Goal: Information Seeking & Learning: Learn about a topic

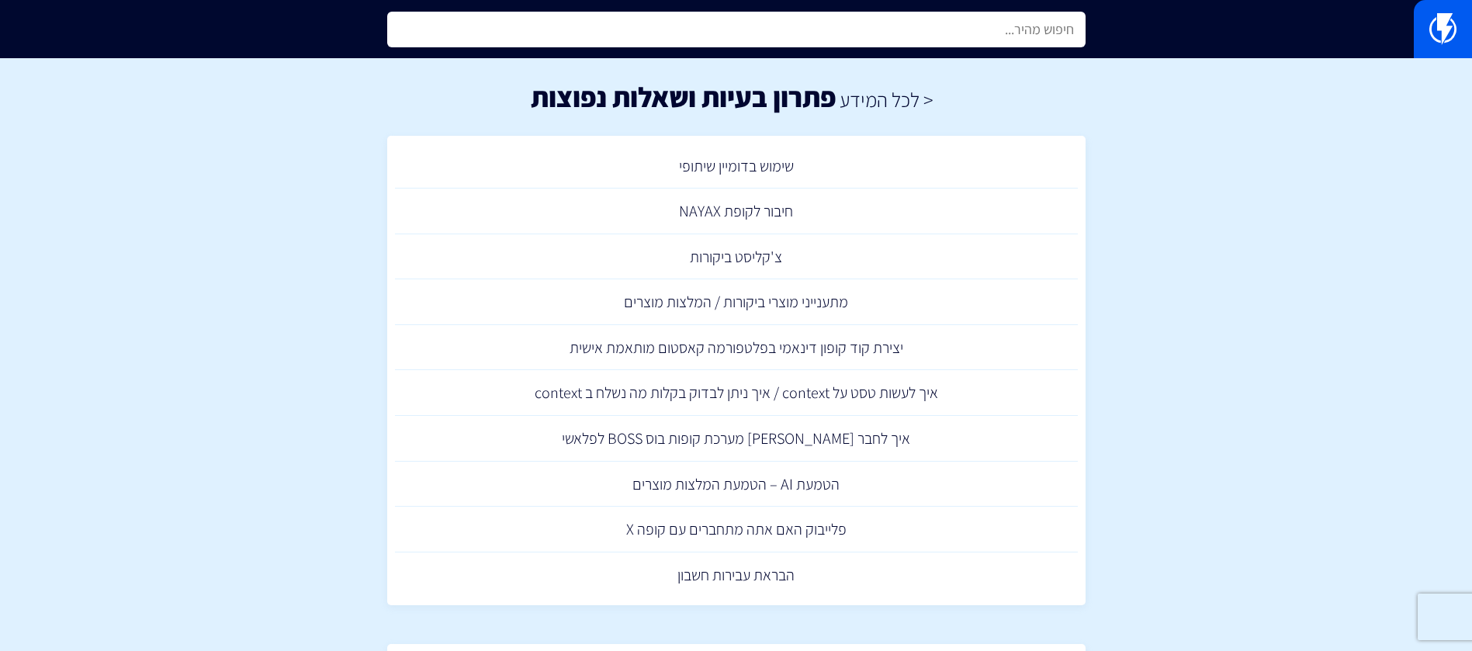
click at [1023, 26] on input "text" at bounding box center [736, 30] width 698 height 36
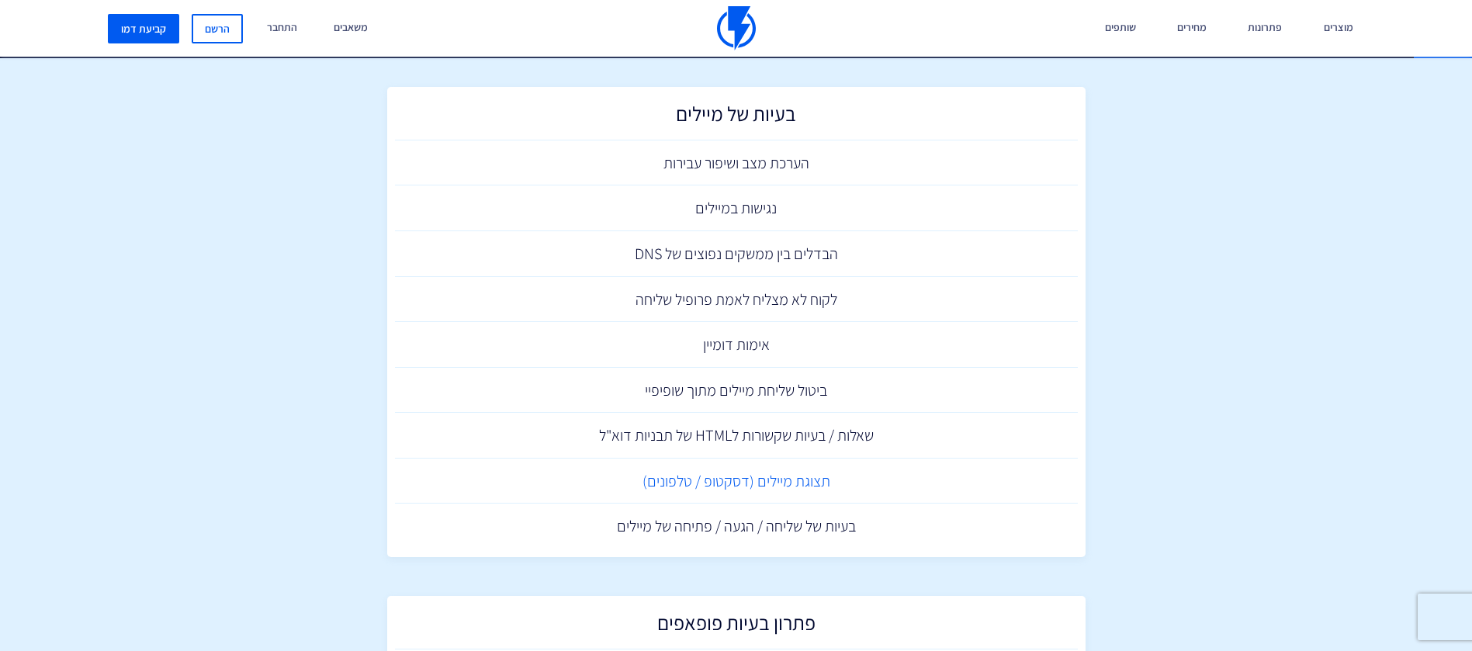
scroll to position [3385, 0]
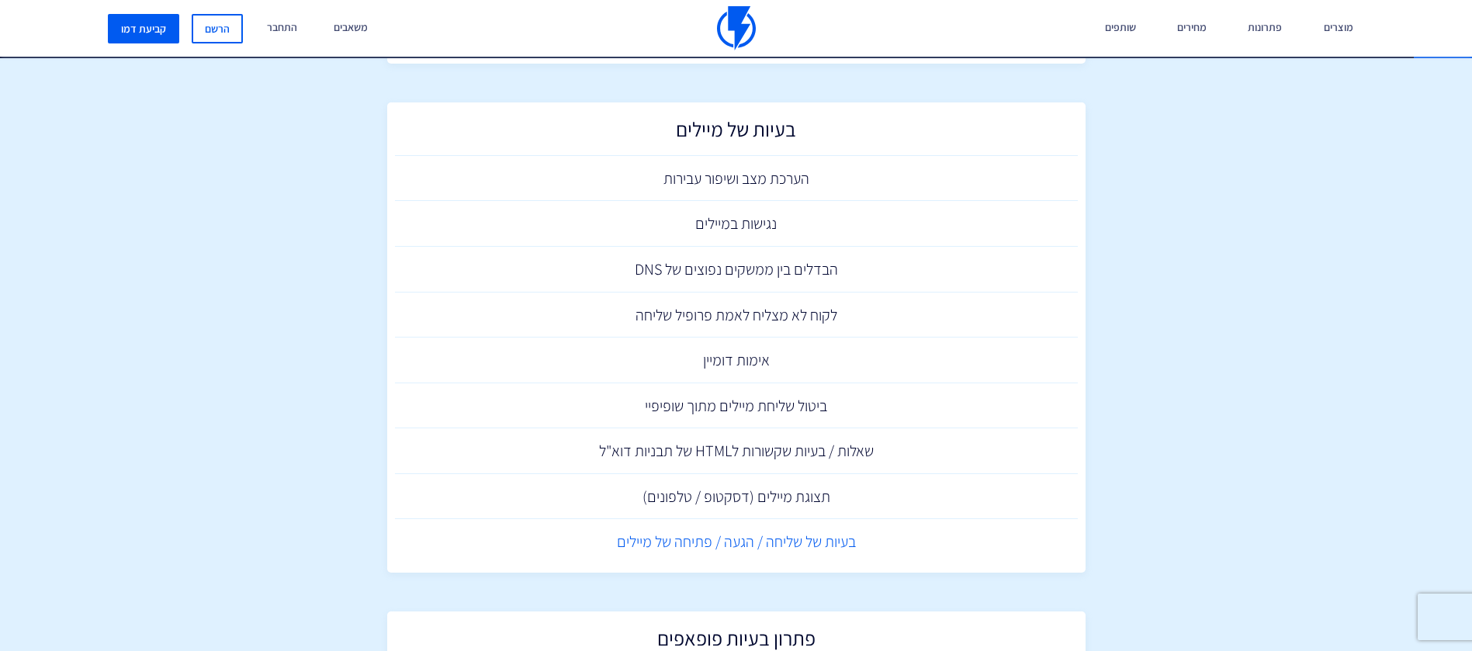
click at [770, 550] on link "בעיות של שליחה / הגעה / פתיחה של מיילים" at bounding box center [736, 542] width 683 height 46
click at [788, 485] on link "תצוגת מיילים (דסקטופ / טלפונים)" at bounding box center [736, 497] width 683 height 46
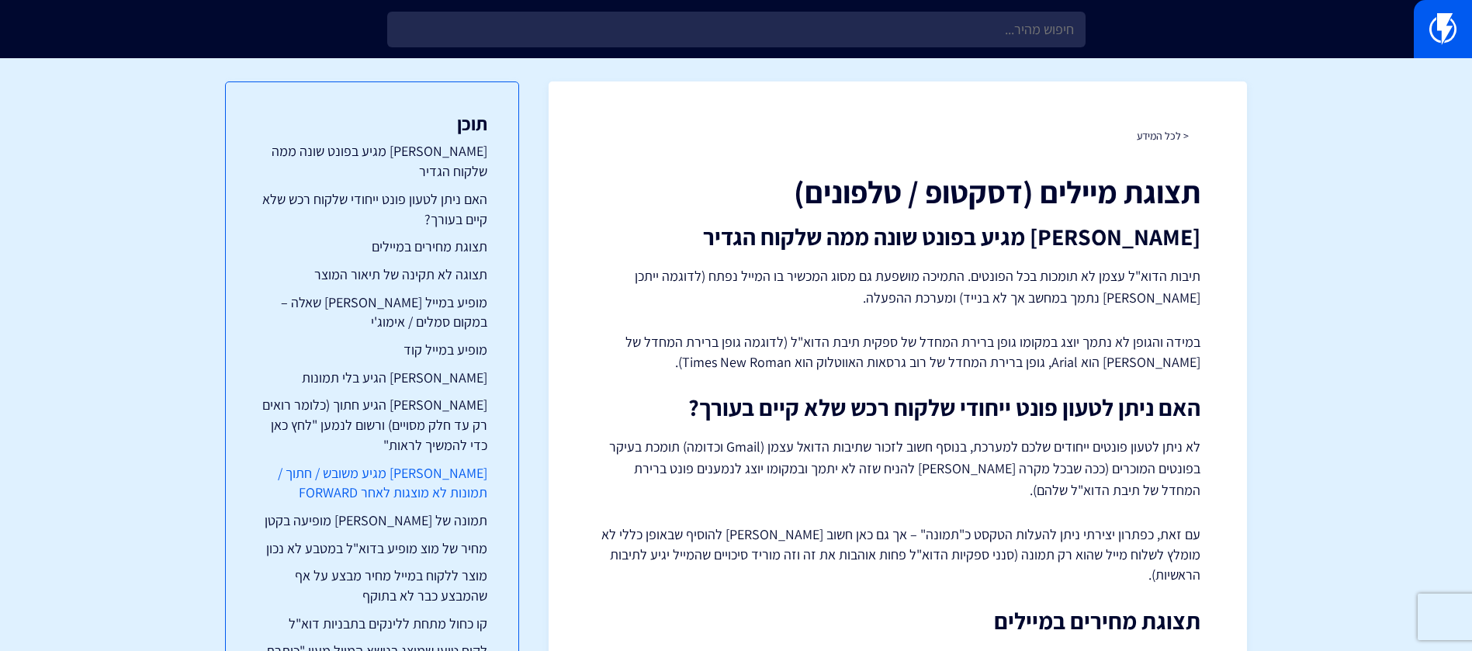
click at [383, 463] on link "[PERSON_NAME] מגיע משובש / חתוך / תמונות לא מוצגות לאחר FORWARD" at bounding box center [372, 483] width 230 height 40
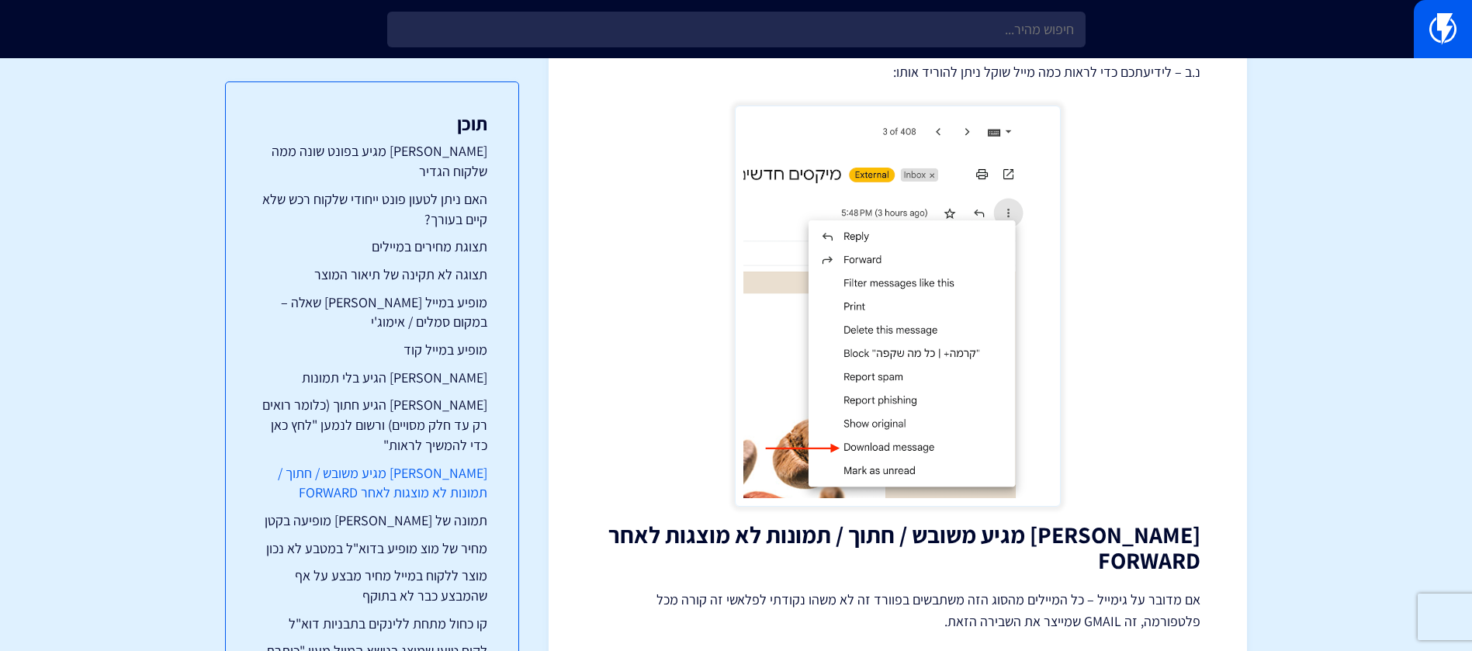
scroll to position [3038, 0]
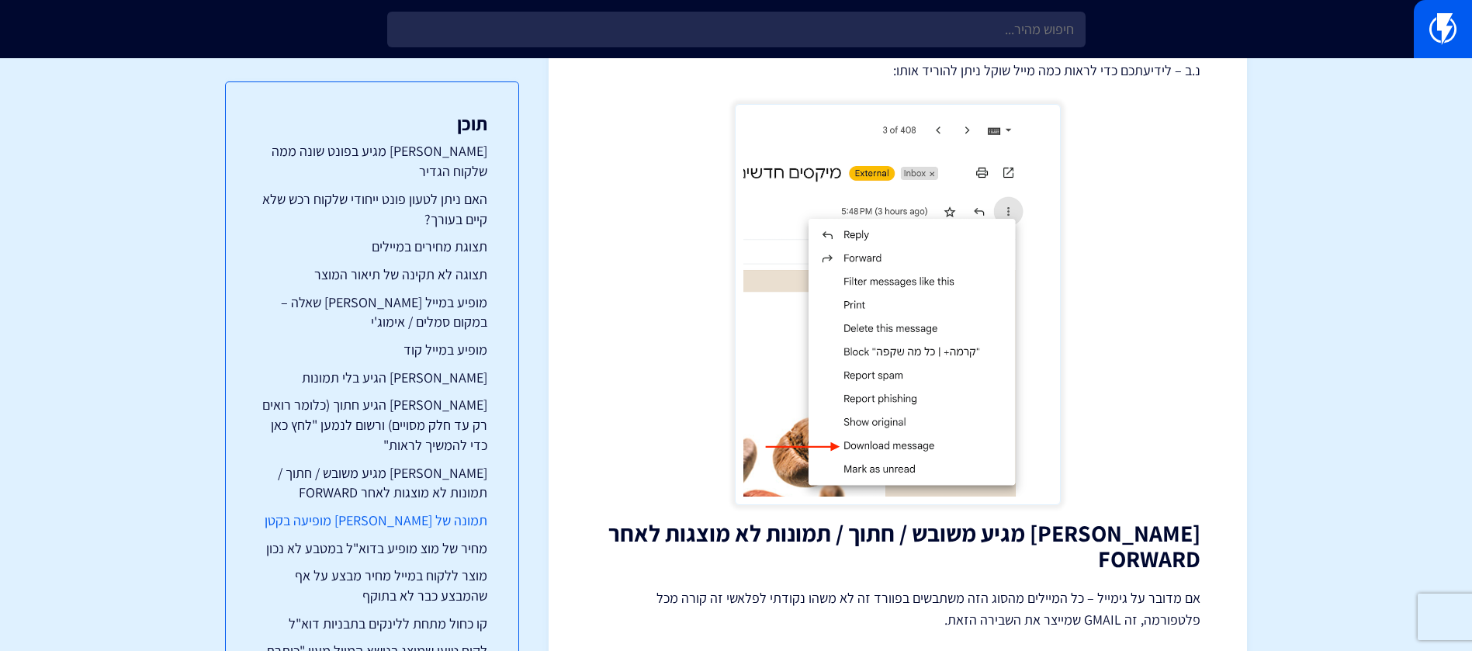
click at [383, 511] on link "תמונה של [PERSON_NAME] מופיעה בקטן" at bounding box center [372, 521] width 230 height 20
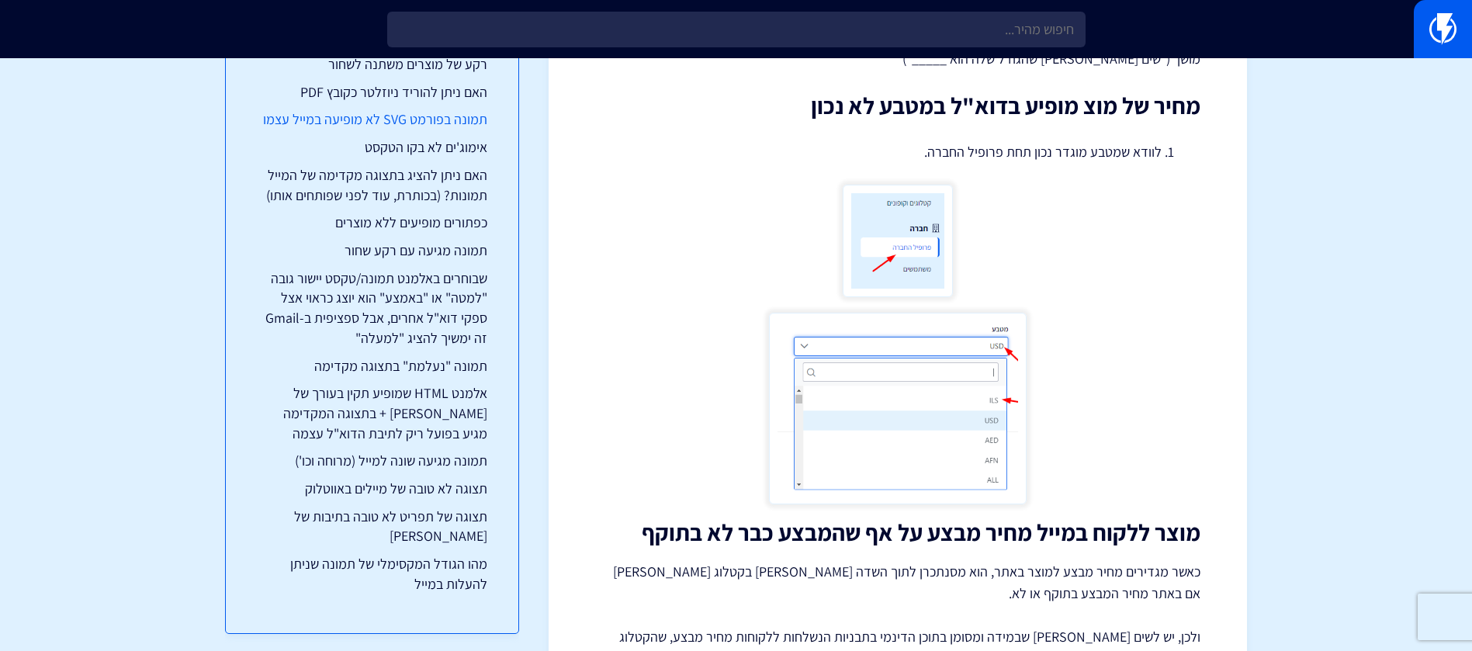
scroll to position [230, 0]
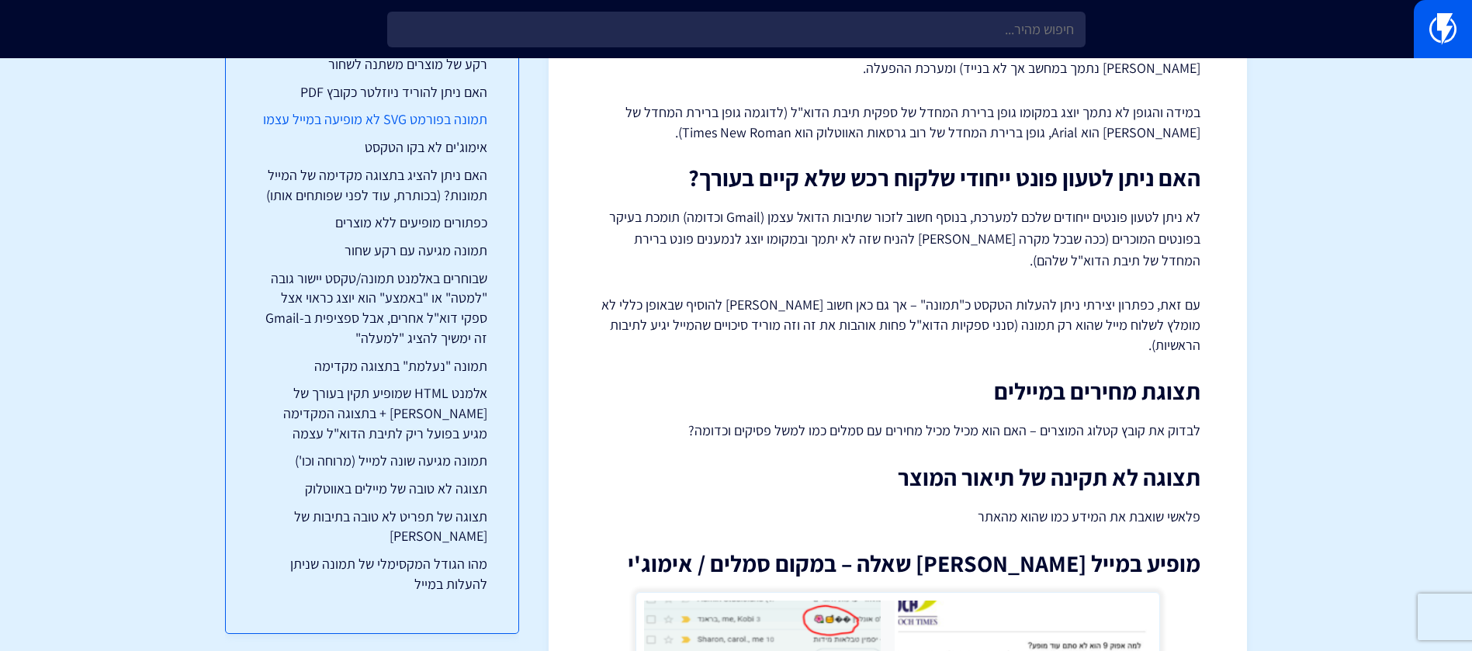
click at [383, 109] on link "תמונה בפורמט SVG לא מופיעה במייל עצמו" at bounding box center [372, 119] width 230 height 20
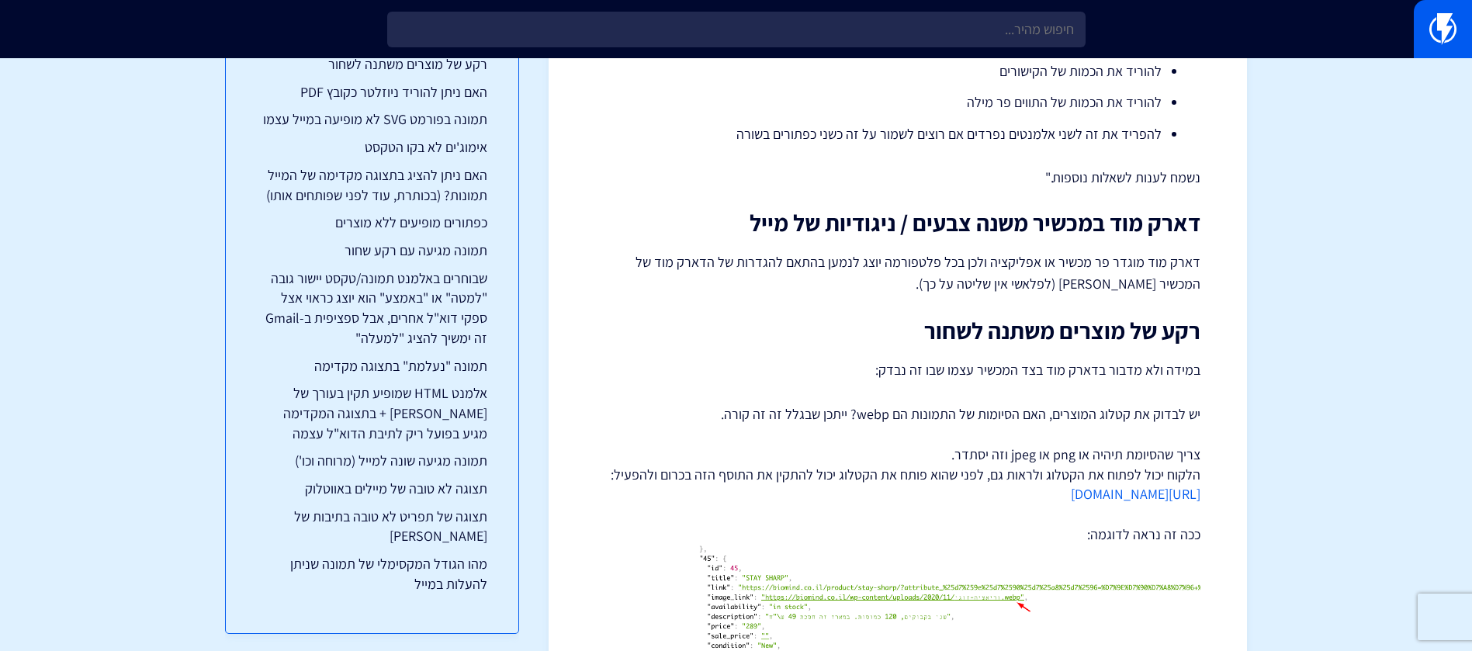
scroll to position [6861, 0]
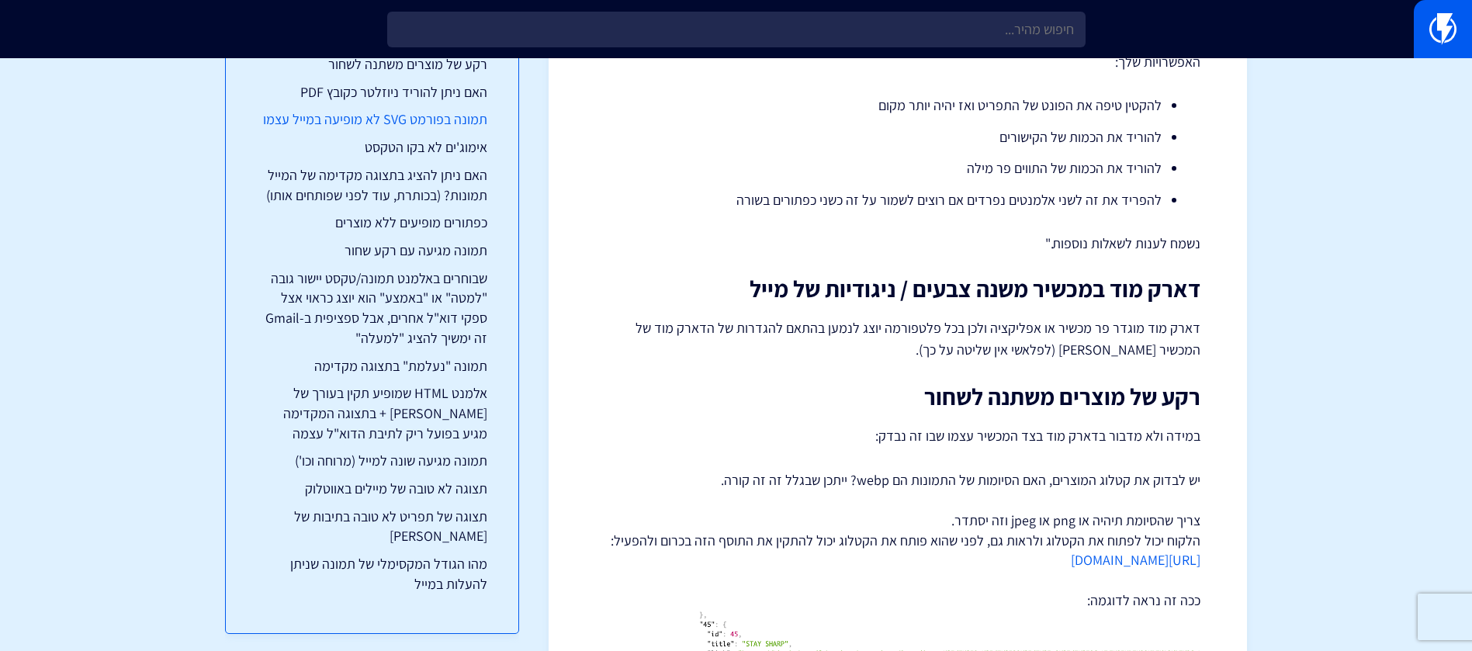
click at [464, 109] on link "תמונה בפורמט SVG לא מופיעה במייל עצמו" at bounding box center [372, 119] width 230 height 20
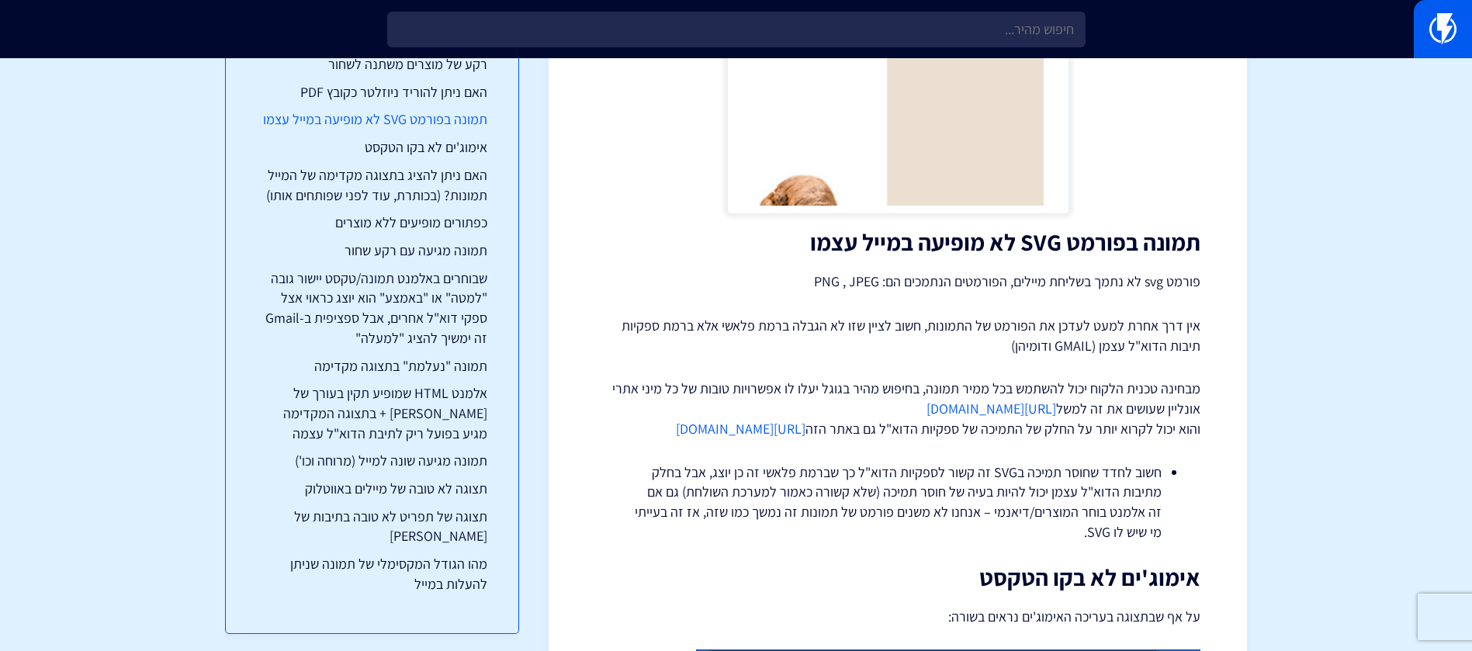
scroll to position [8081, 0]
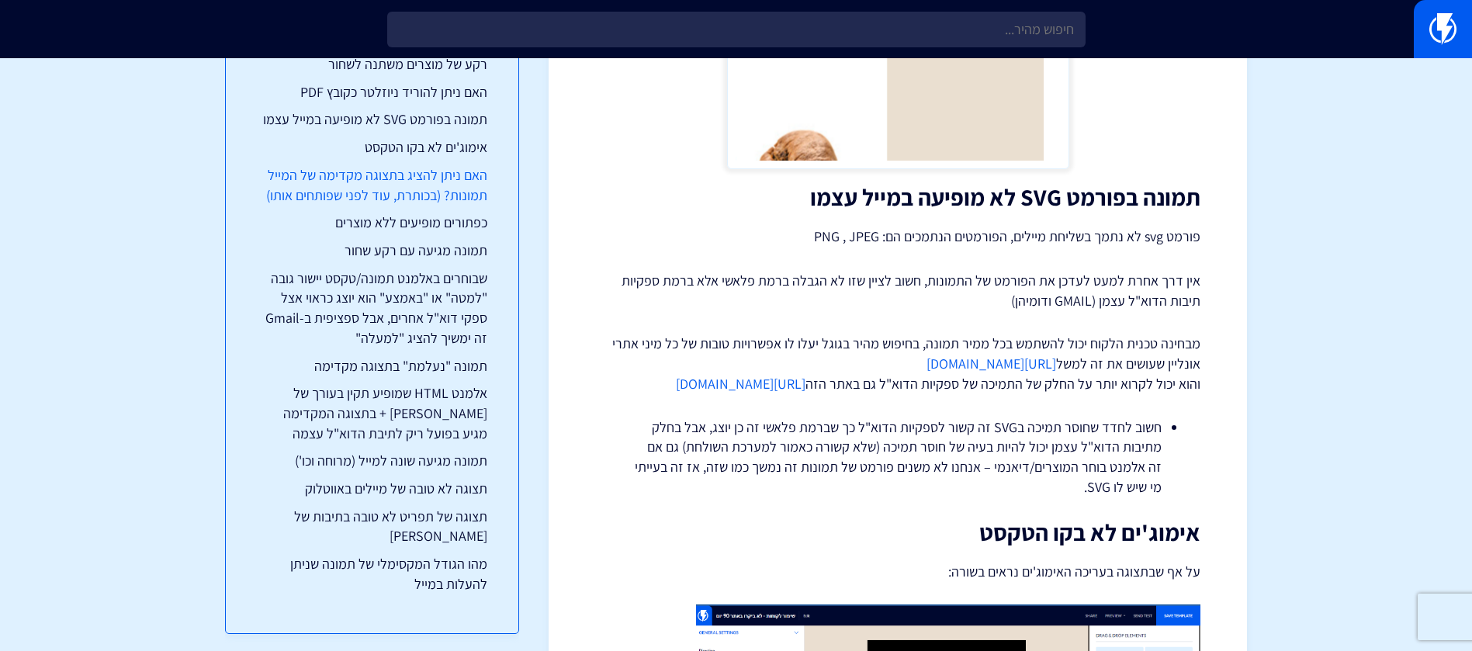
click at [387, 170] on link "האם ניתן להציג בתצוגה מקדימה של המייל תמונות? (בכותרת, עוד לפני שפותחים אותו)" at bounding box center [372, 185] width 230 height 40
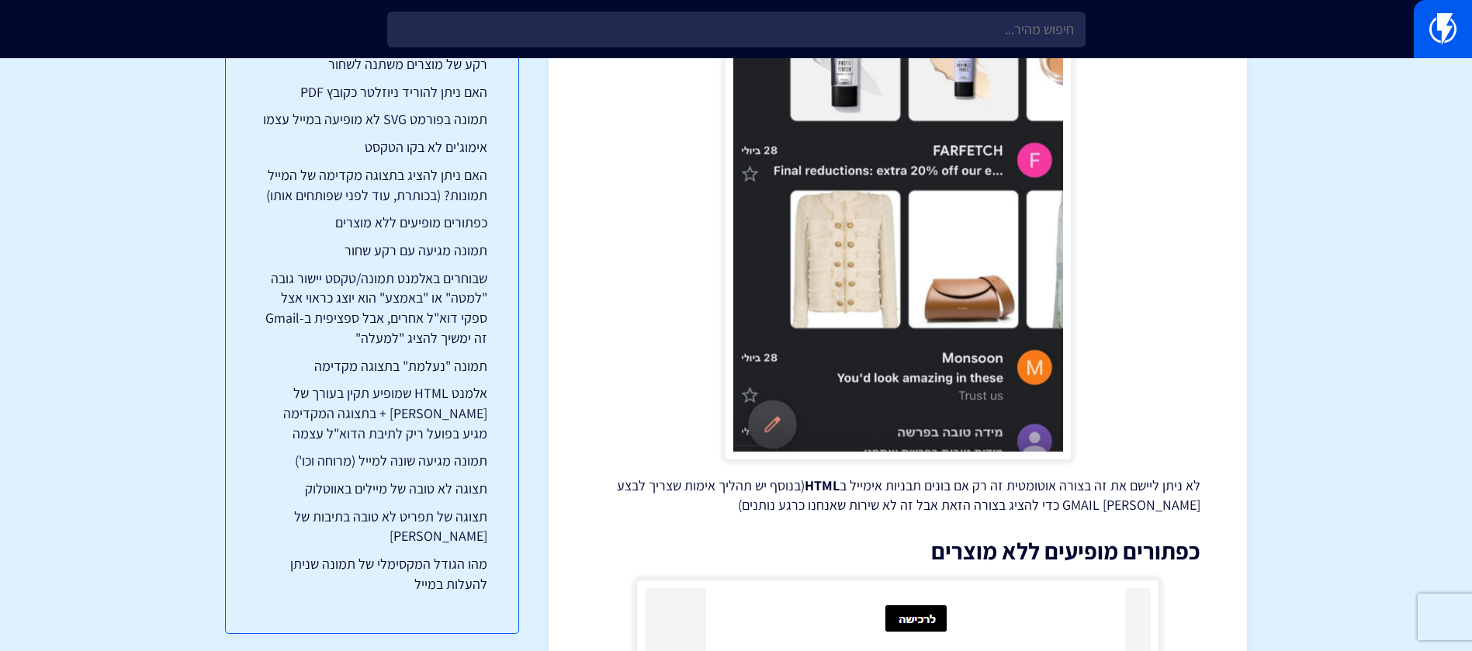
scroll to position [9445, 0]
click at [420, 255] on link "תמונה מגיעה עם רקע שחור" at bounding box center [372, 251] width 230 height 20
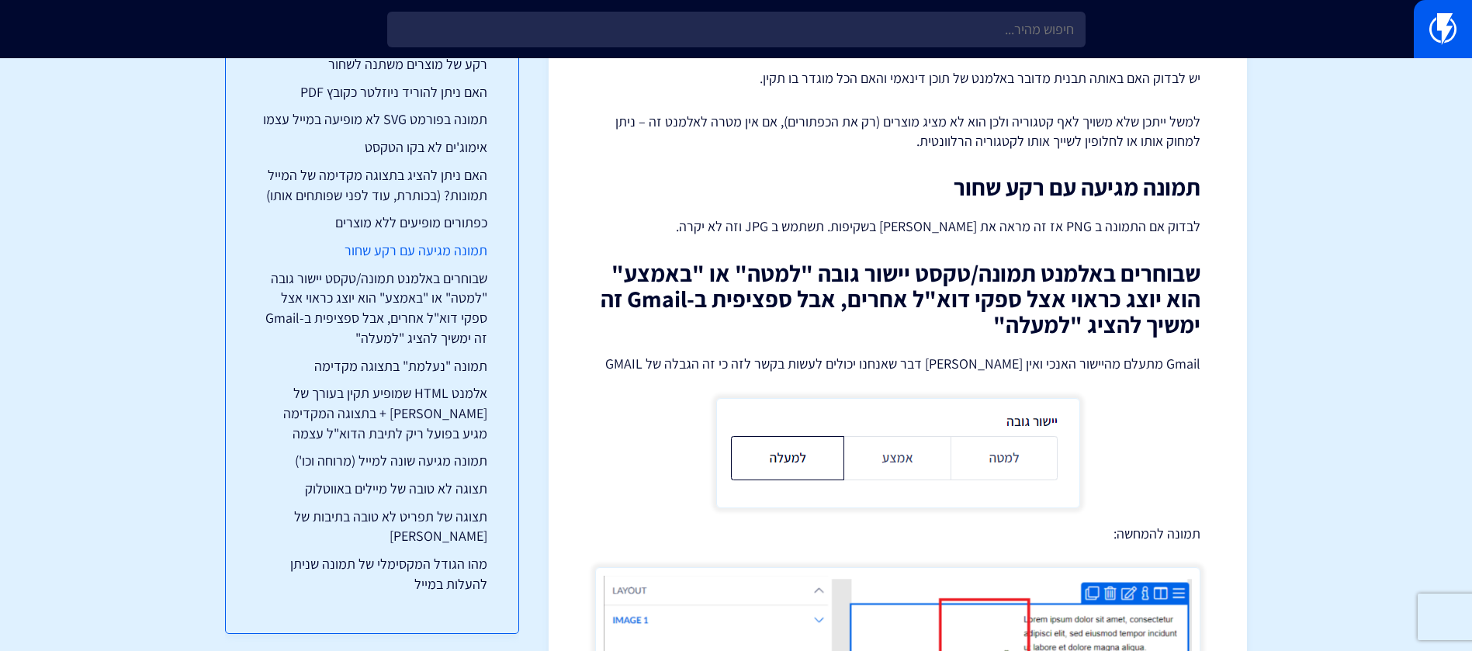
scroll to position [10335, 0]
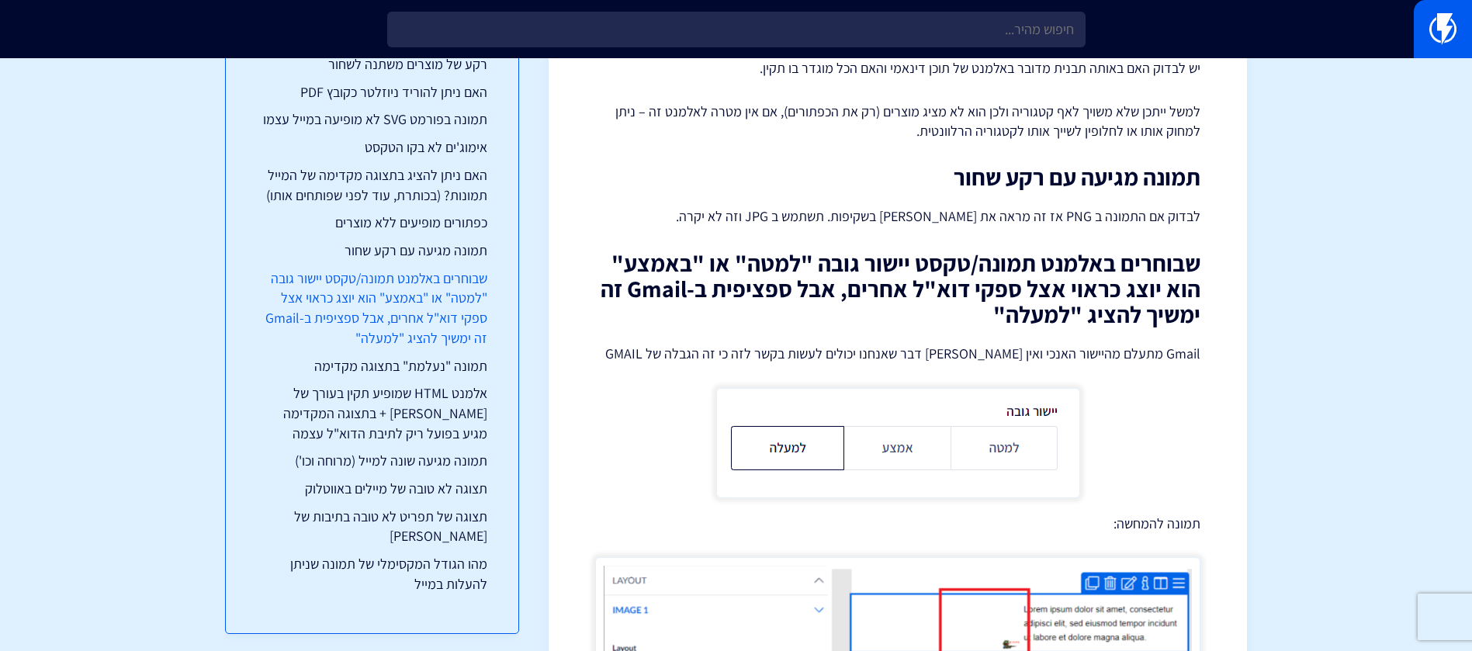
click at [420, 272] on link "שבוחרים באלמנט תמונה/טקסט יישור גובה "למטה" או "באמצע" הוא יוצג כראוי אצל ספקי …" at bounding box center [372, 308] width 230 height 80
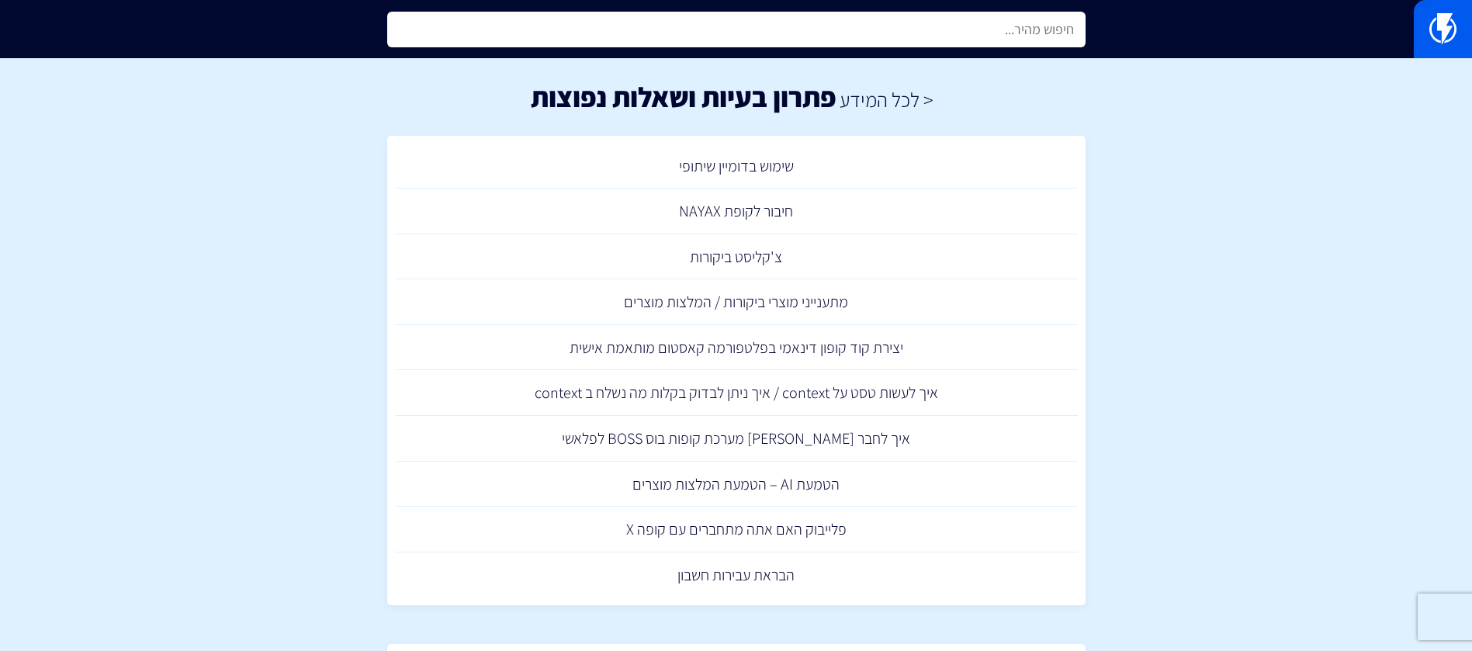
click at [942, 23] on input "text" at bounding box center [736, 30] width 698 height 36
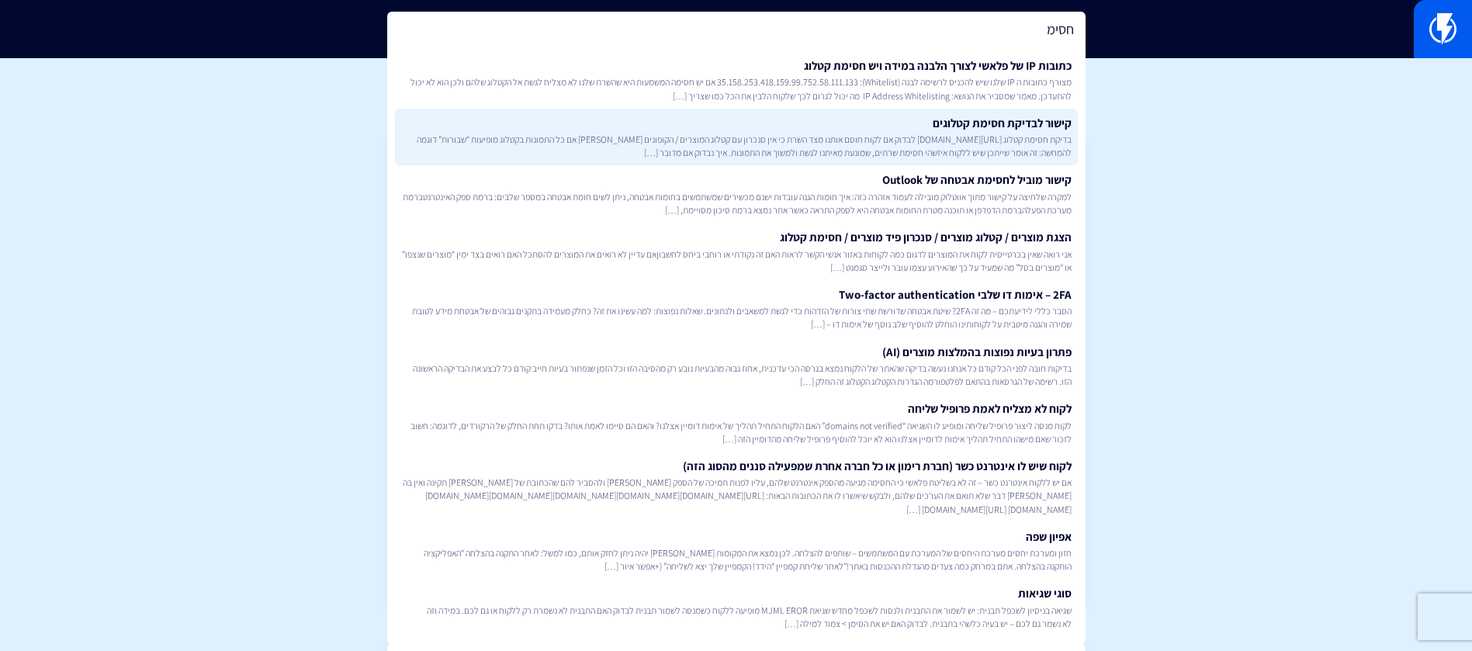
type input "חסימ"
click at [907, 154] on span "בדיקת חסימת קטלוג https://flashy.app/server-check לבדוק אם לקוח חוסם אותנו מצד …" at bounding box center [736, 146] width 670 height 26
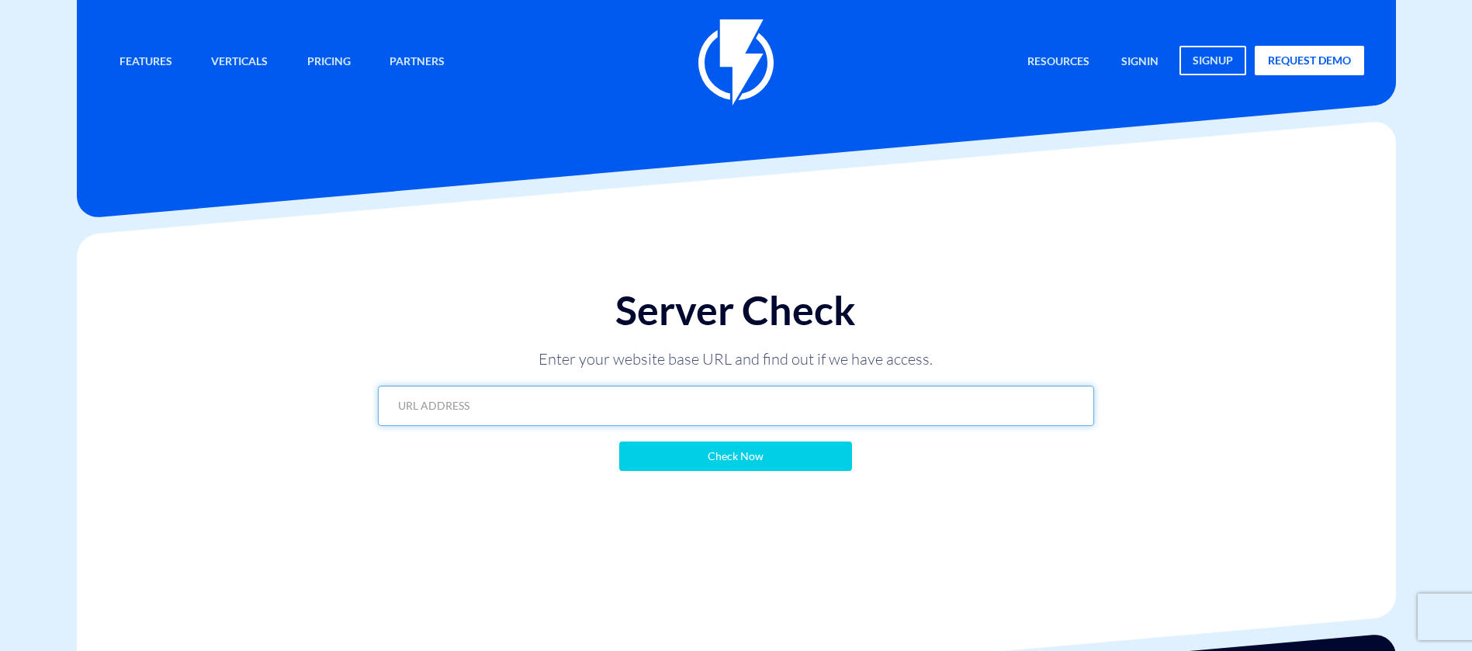
click at [884, 397] on input "text" at bounding box center [736, 406] width 716 height 40
paste input "https://melavlevim.co.il/?flashy_export=products&flashy_pagination=true&per_pag…"
type input "https://melavlevim.co.il/?flashy_export=products&flashy_pagination=true&per_pag…"
click at [619, 442] on input "Check Now" at bounding box center [735, 456] width 233 height 29
